Goal: Task Accomplishment & Management: Use online tool/utility

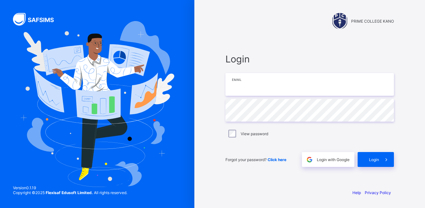
click at [276, 91] on input "email" at bounding box center [309, 84] width 168 height 23
type input "**********"
click at [371, 158] on span "Login" at bounding box center [374, 159] width 10 height 5
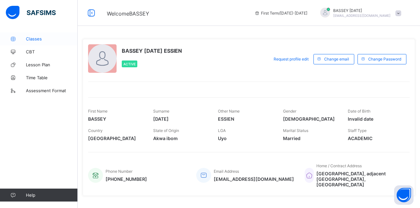
click at [33, 40] on span "Classes" at bounding box center [52, 38] width 52 height 5
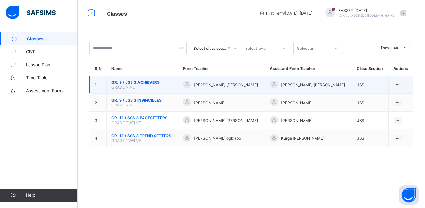
click at [137, 84] on span "GR. 9 / JSS 3 ACHIEVERS" at bounding box center [141, 82] width 61 height 5
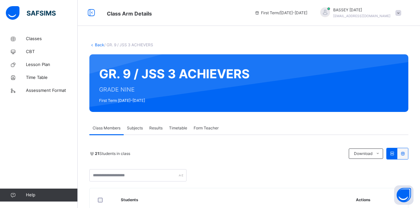
click at [95, 46] on link "Back" at bounding box center [99, 44] width 9 height 5
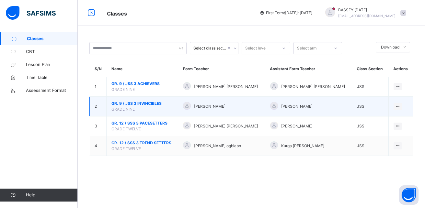
click at [133, 104] on span "GR. 9 / JSS 3 INVINCIBLES" at bounding box center [141, 104] width 61 height 6
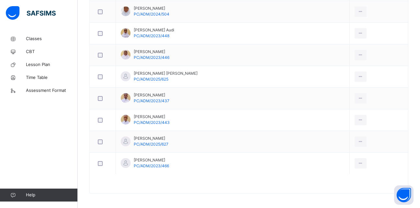
scroll to position [321, 0]
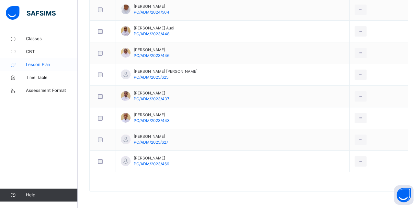
click at [38, 65] on span "Lesson Plan" at bounding box center [52, 64] width 52 height 6
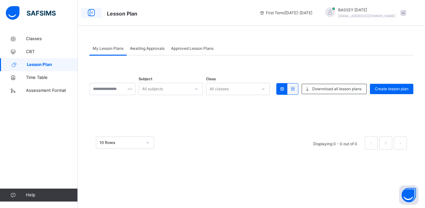
click at [92, 13] on icon at bounding box center [91, 13] width 11 height 12
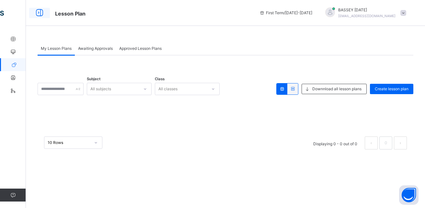
click at [39, 12] on icon at bounding box center [39, 13] width 11 height 12
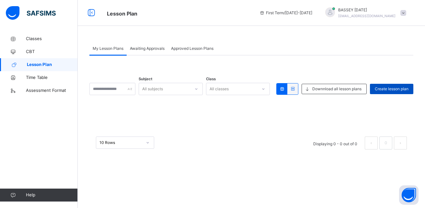
click at [391, 87] on span "Create lesson plan" at bounding box center [391, 89] width 34 height 6
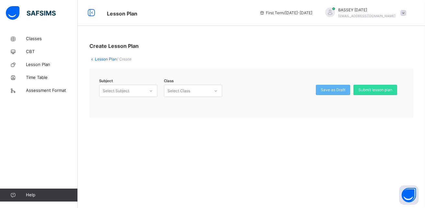
click at [150, 92] on icon at bounding box center [151, 91] width 4 height 6
click at [129, 107] on div "MATHEMATICS (02)" at bounding box center [128, 105] width 58 height 11
click at [215, 91] on icon at bounding box center [216, 91] width 4 height 6
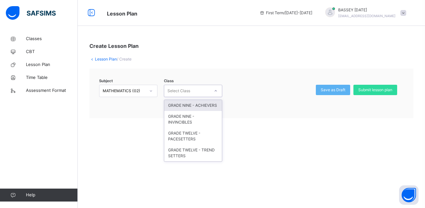
click at [196, 105] on div "GRADE NINE - ACHIEVERS" at bounding box center [193, 105] width 58 height 11
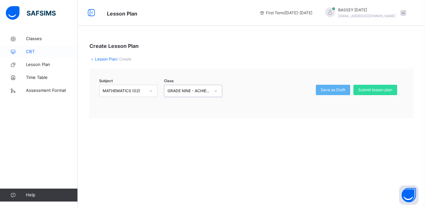
click at [31, 50] on span "CBT" at bounding box center [52, 52] width 52 height 6
